Goal: Navigation & Orientation: Understand site structure

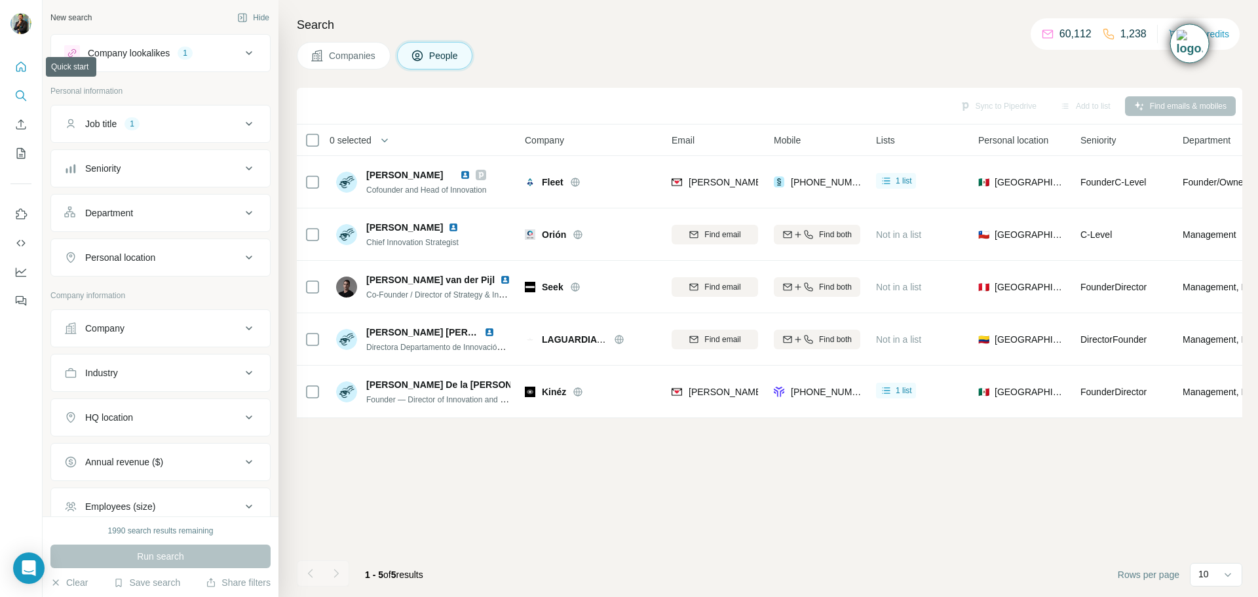
click at [24, 73] on icon "Quick start" at bounding box center [20, 66] width 13 height 13
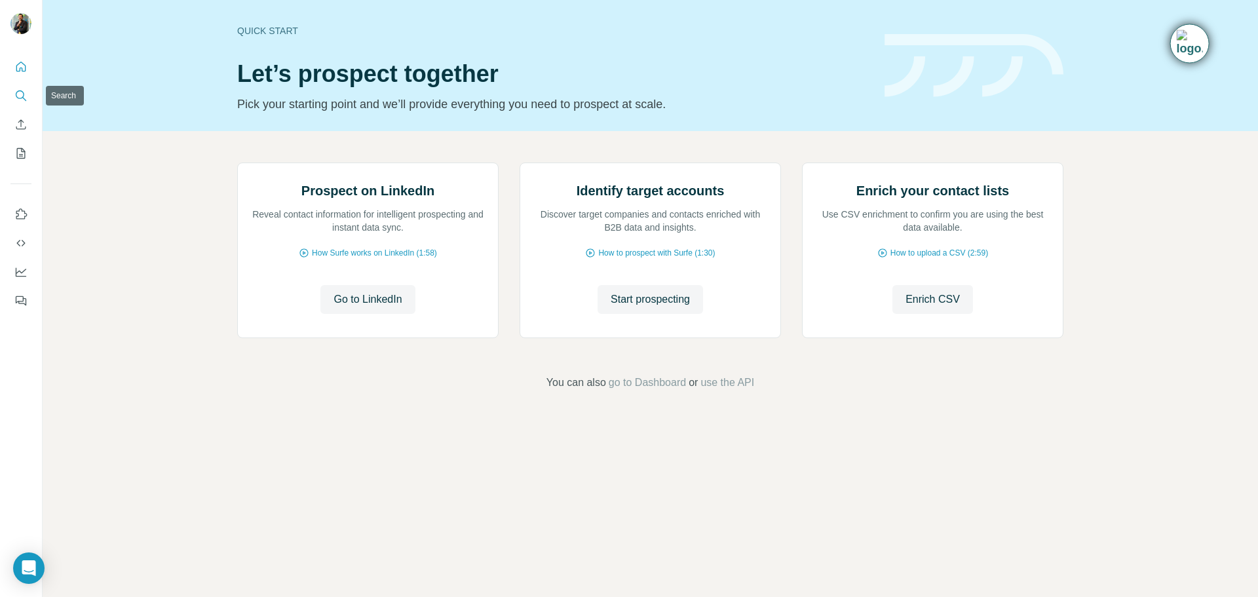
click at [23, 96] on icon "Search" at bounding box center [20, 95] width 13 height 13
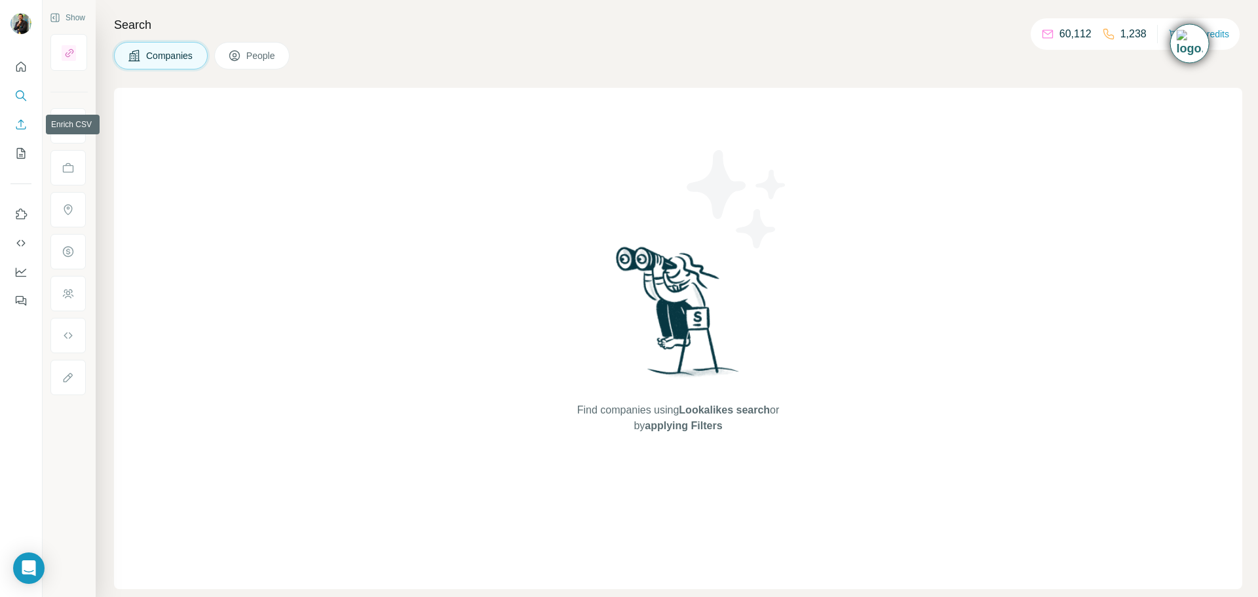
click at [22, 130] on icon "Enrich CSV" at bounding box center [20, 124] width 13 height 13
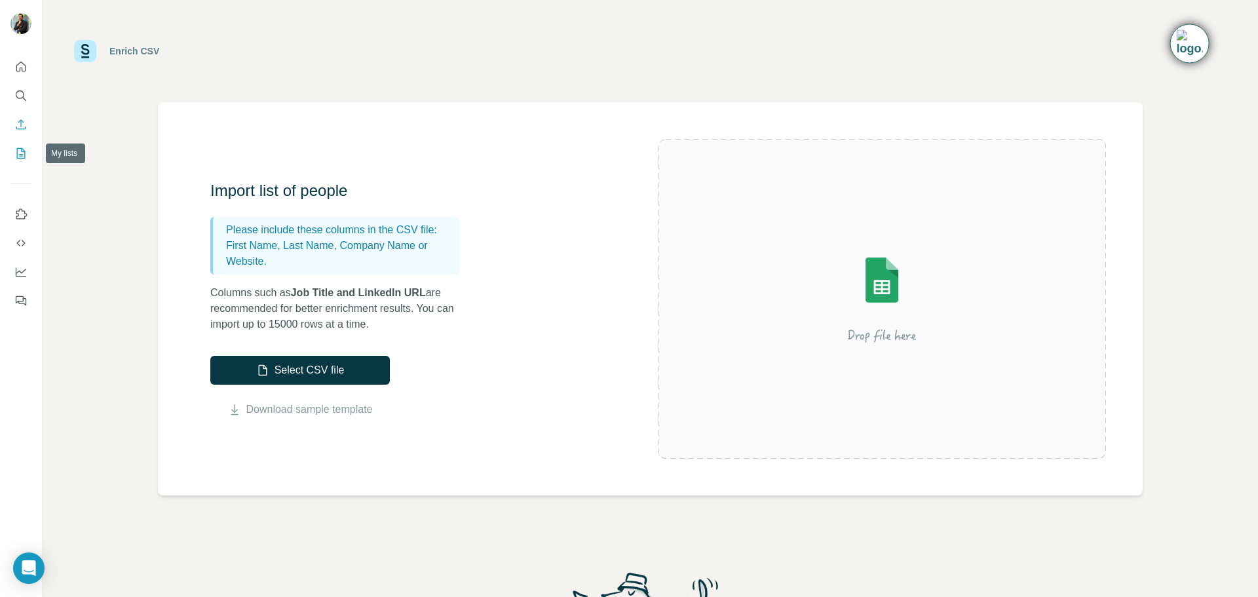
click at [20, 159] on icon "My lists" at bounding box center [21, 153] width 9 height 10
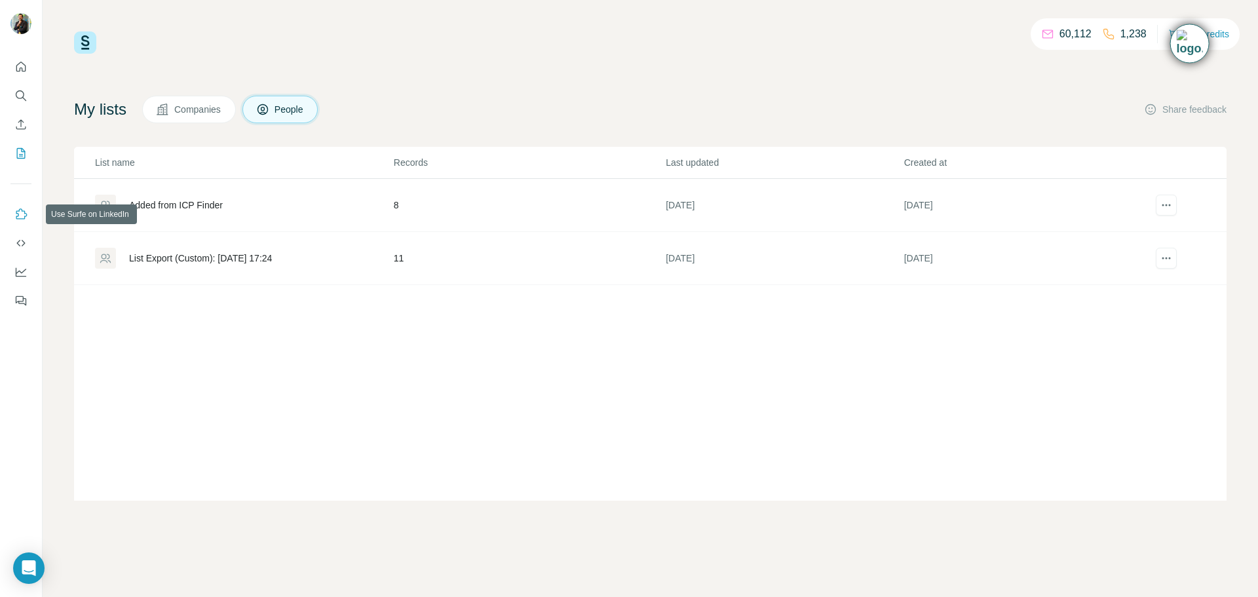
click at [21, 210] on icon "Use Surfe on LinkedIn" at bounding box center [20, 214] width 13 height 13
click at [22, 278] on icon "Dashboard" at bounding box center [20, 271] width 13 height 13
